Goal: Information Seeking & Learning: Compare options

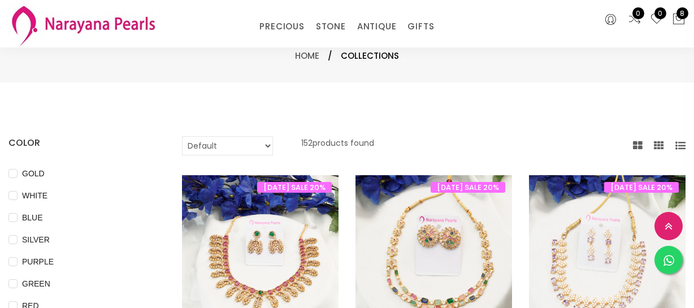
select select "INR"
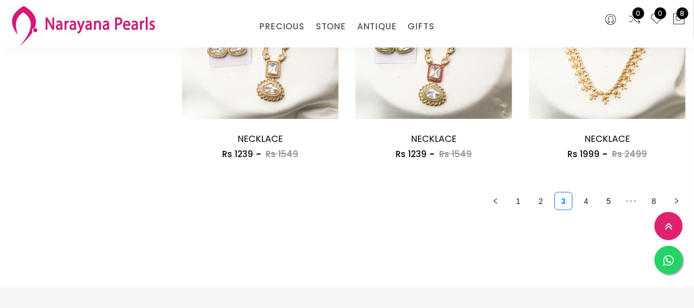
scroll to position [1491, 0]
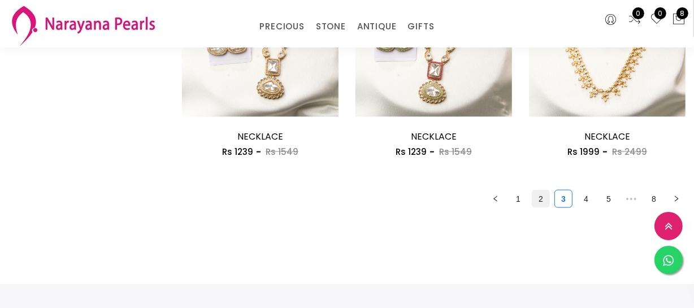
click at [538, 202] on link "2" at bounding box center [541, 199] width 17 height 17
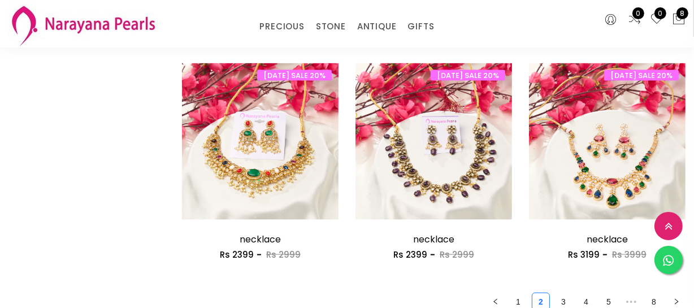
scroll to position [1439, 0]
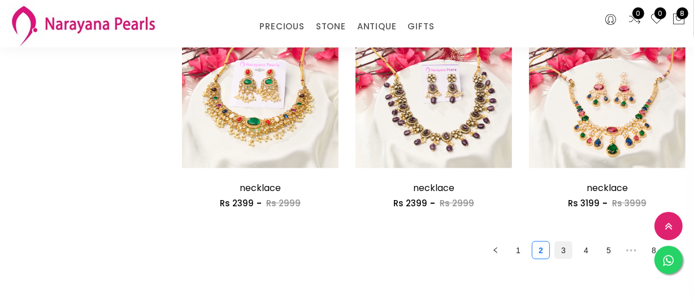
click at [564, 248] on link "3" at bounding box center [563, 250] width 17 height 17
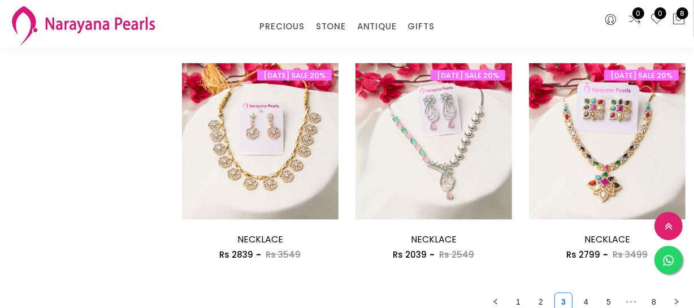
scroll to position [1439, 0]
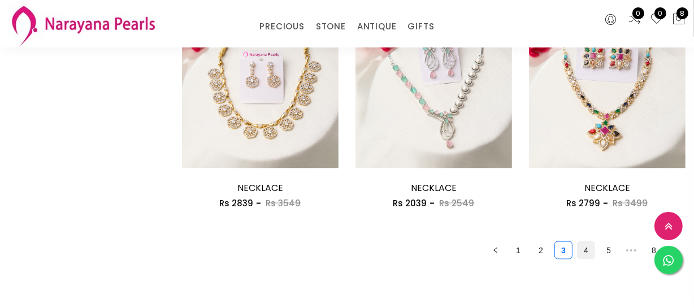
click at [584, 250] on link "4" at bounding box center [586, 250] width 17 height 17
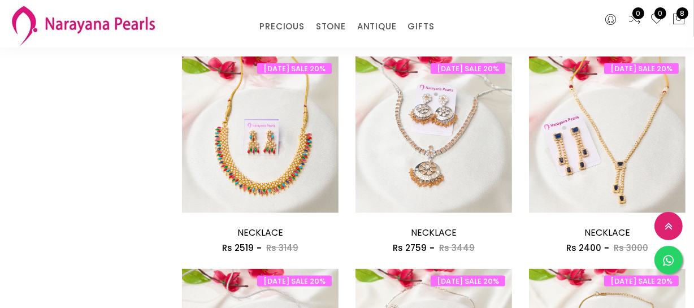
scroll to position [1439, 0]
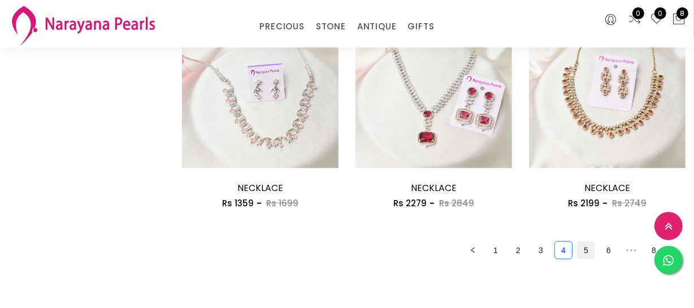
click at [580, 245] on link "5" at bounding box center [586, 250] width 17 height 17
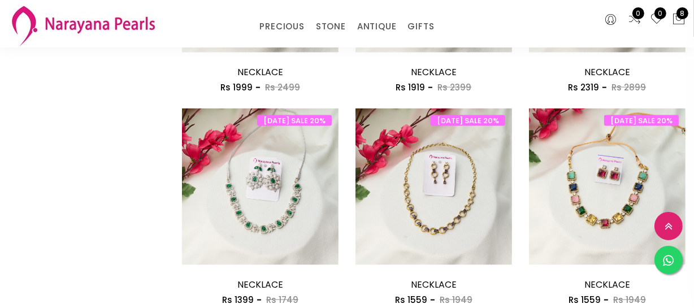
scroll to position [1542, 0]
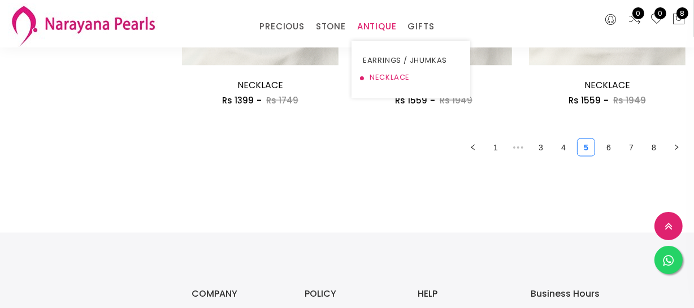
click at [388, 74] on link "NECKLACE" at bounding box center [411, 77] width 96 height 17
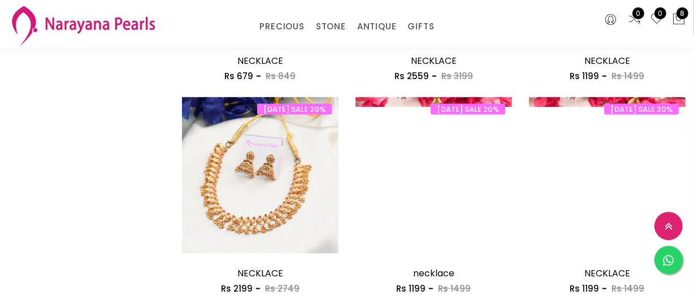
scroll to position [1384, 0]
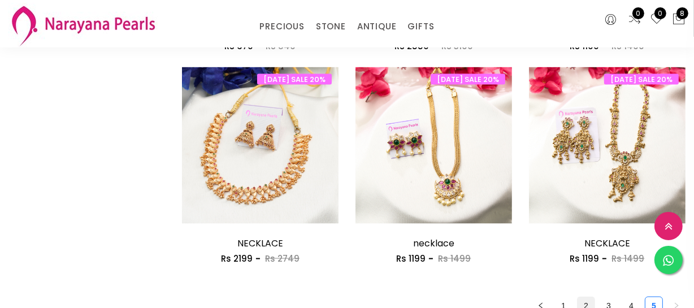
click at [590, 299] on link "2" at bounding box center [586, 305] width 17 height 17
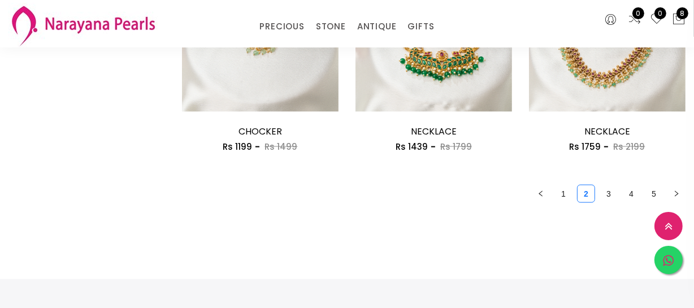
scroll to position [1594, 0]
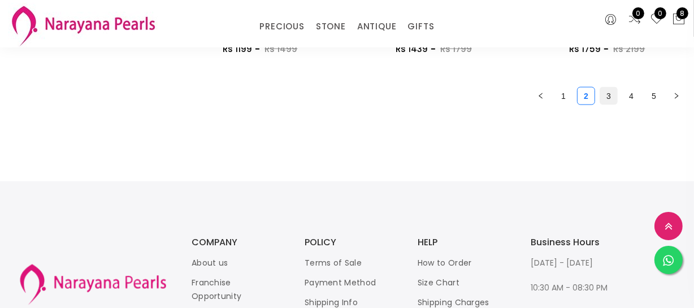
click at [609, 97] on link "3" at bounding box center [609, 96] width 17 height 17
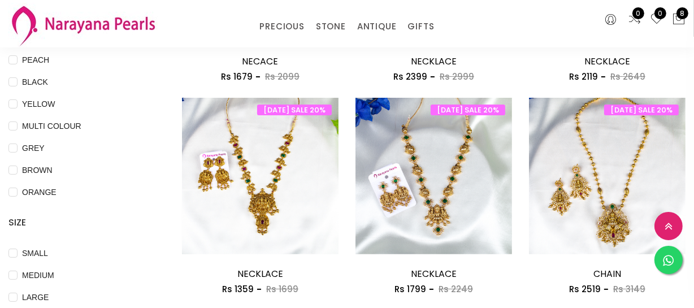
scroll to position [308, 0]
